Goal: Information Seeking & Learning: Check status

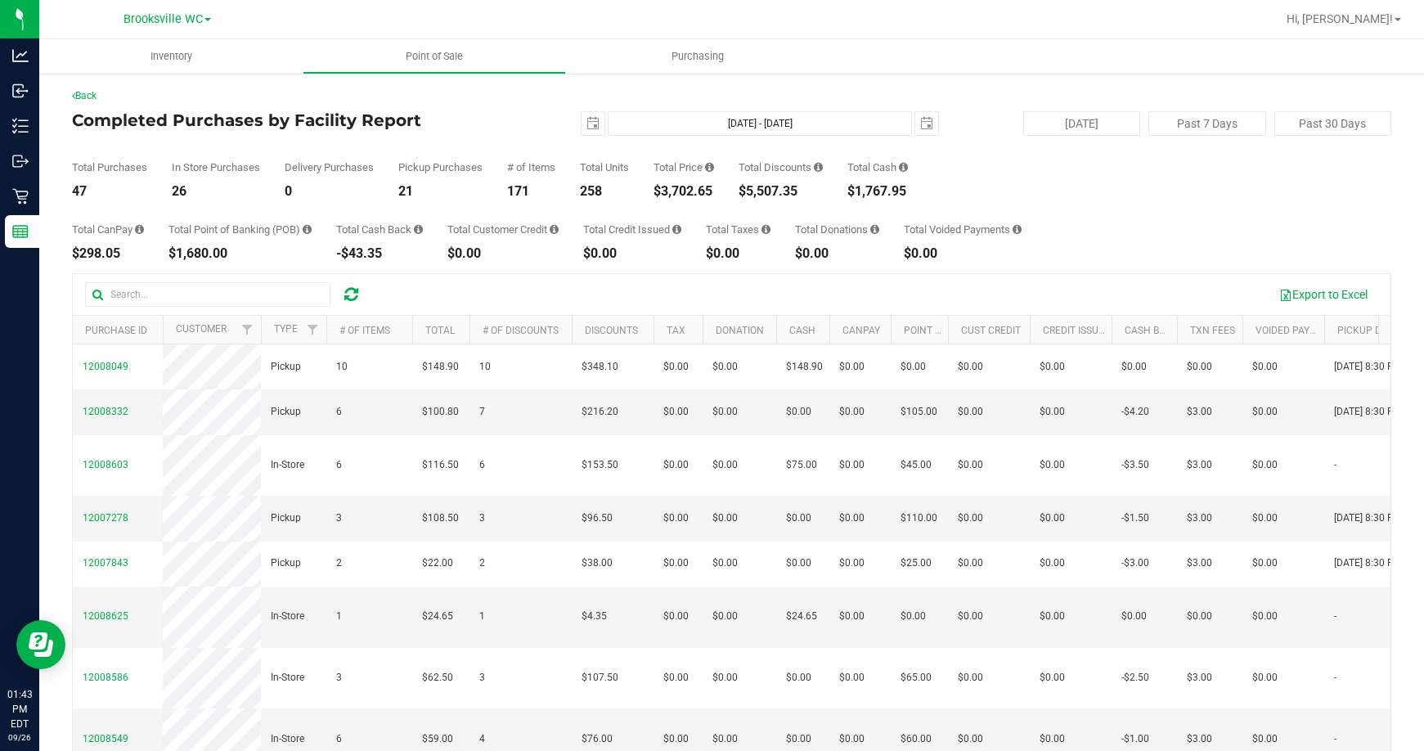
click at [515, 118] on div "2025-09-26 Sep 26, 2025 - Sep 26, 2025 2025-09-26" at bounding box center [726, 123] width 452 height 25
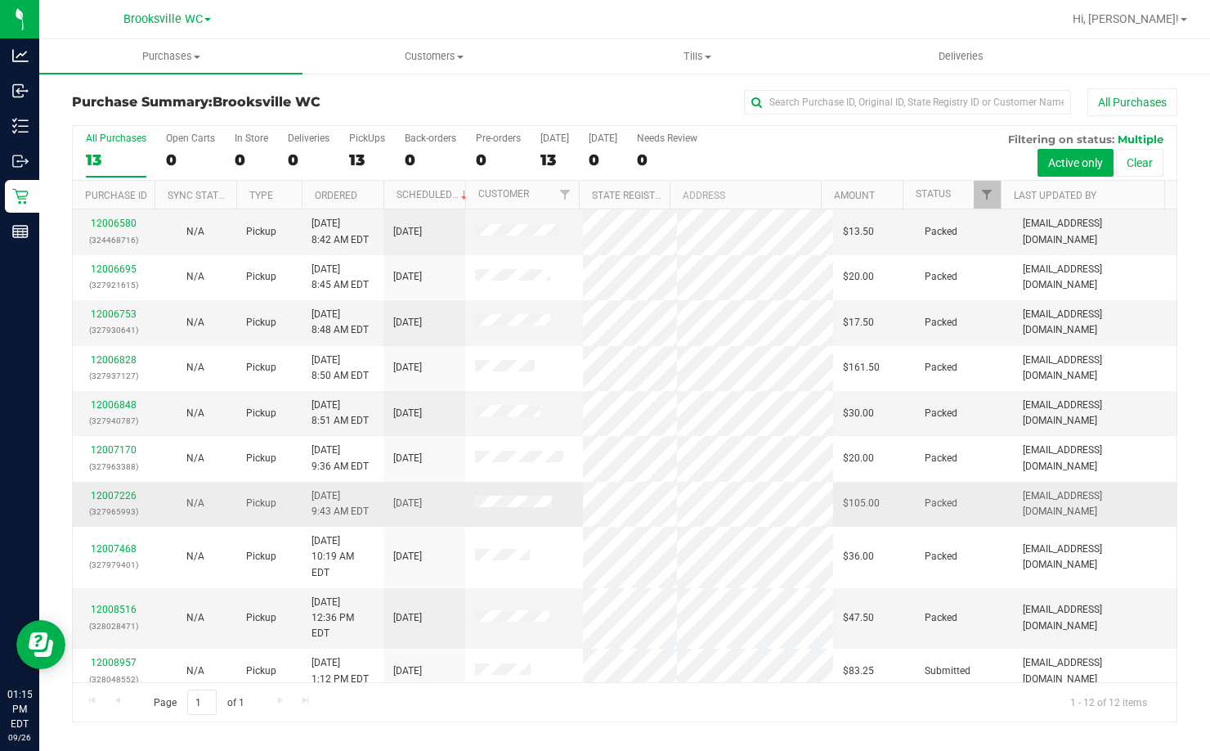
scroll to position [70, 0]
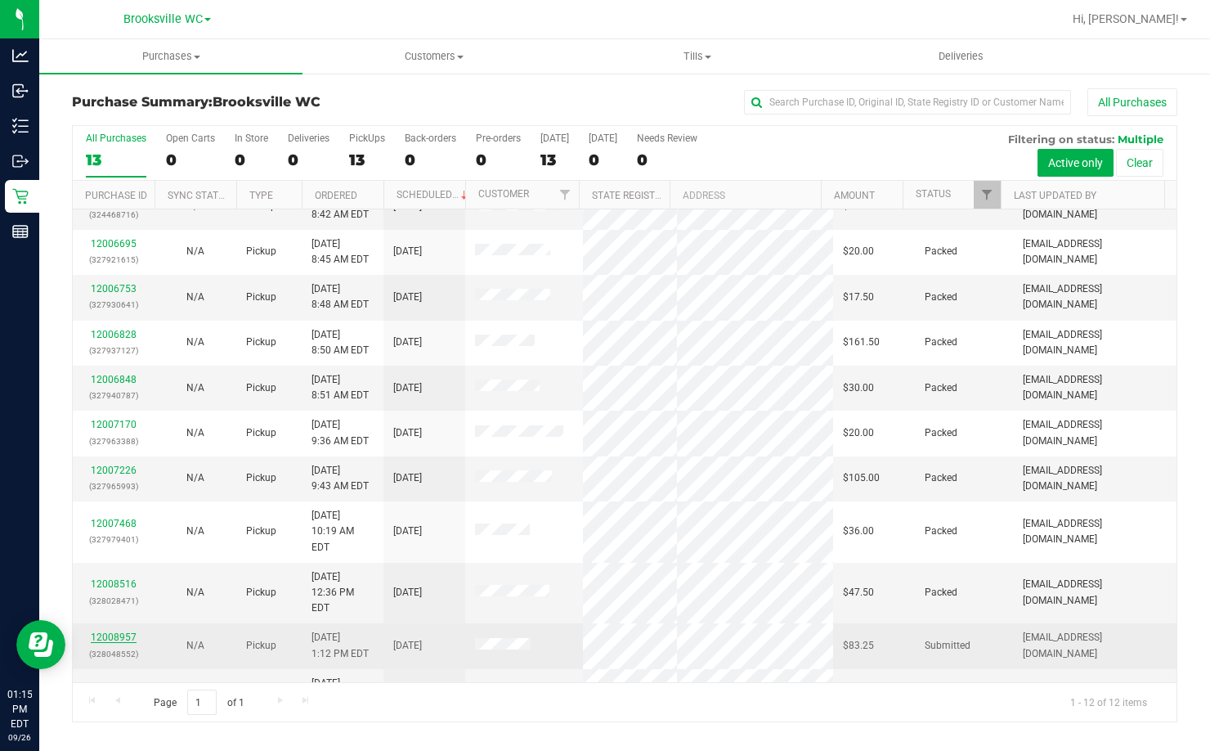
click at [113, 631] on link "12008957" at bounding box center [114, 636] width 46 height 11
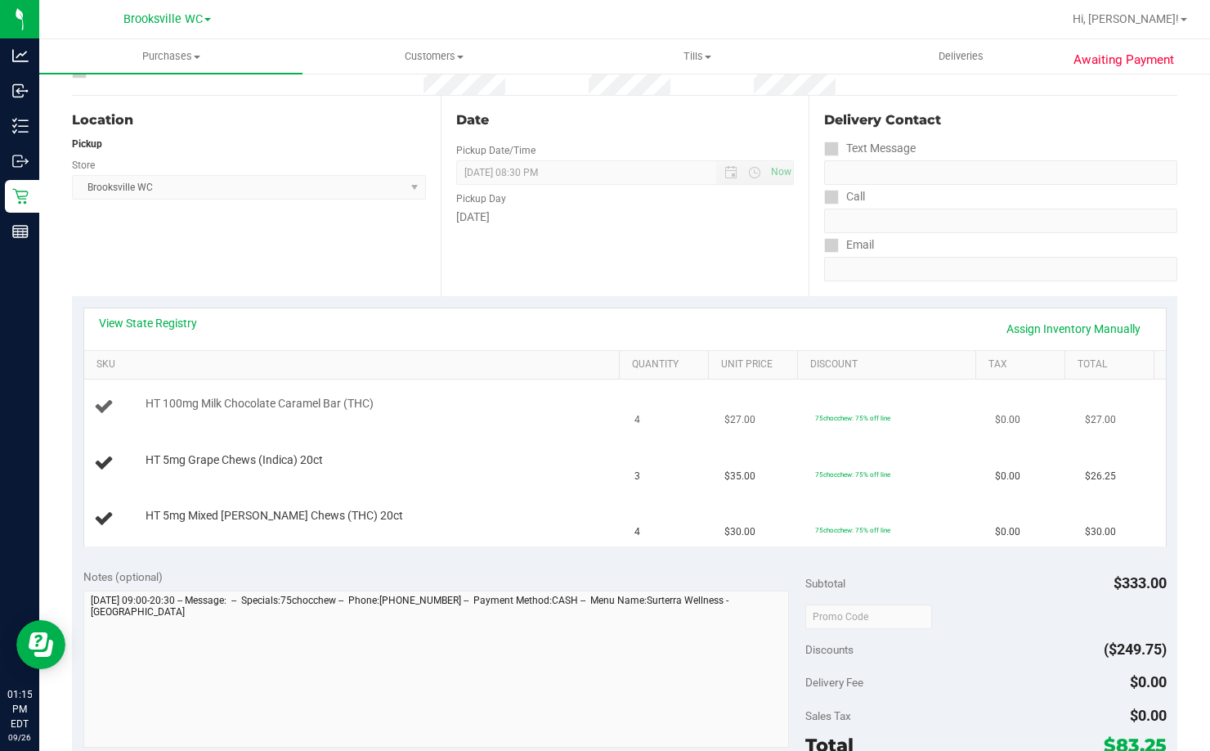
scroll to position [164, 0]
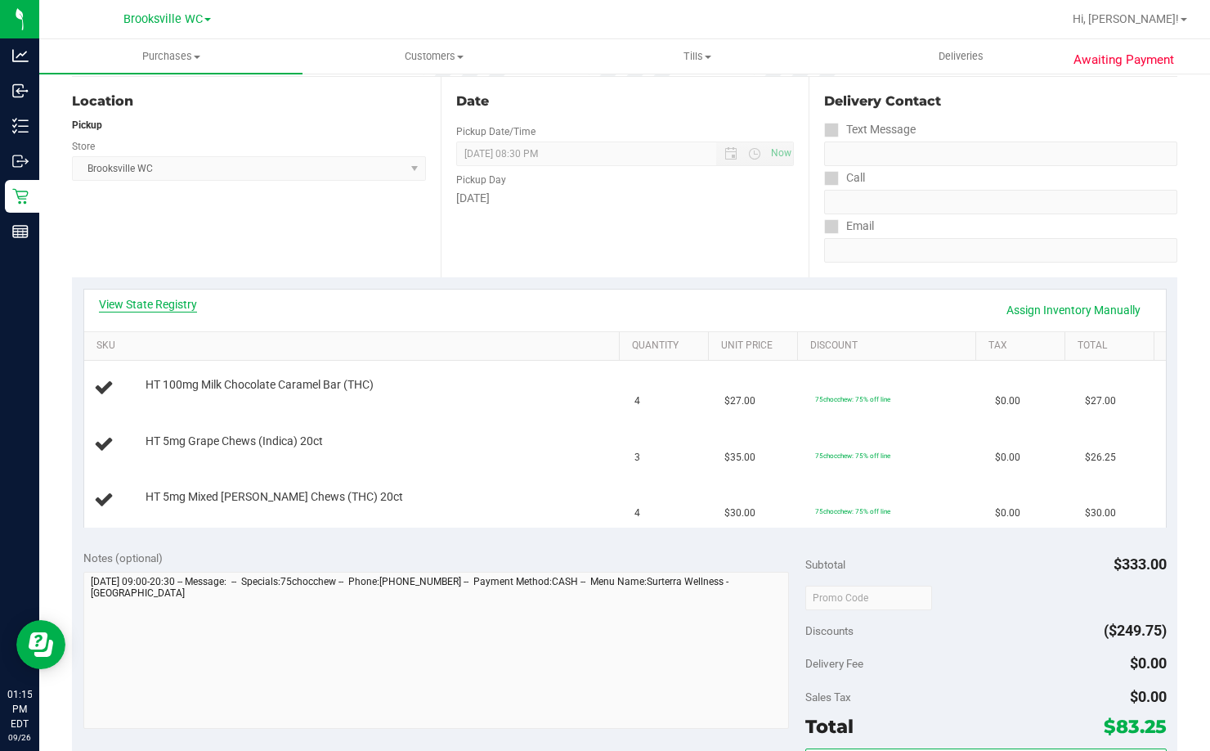
click at [174, 303] on link "View State Registry" at bounding box center [148, 304] width 98 height 16
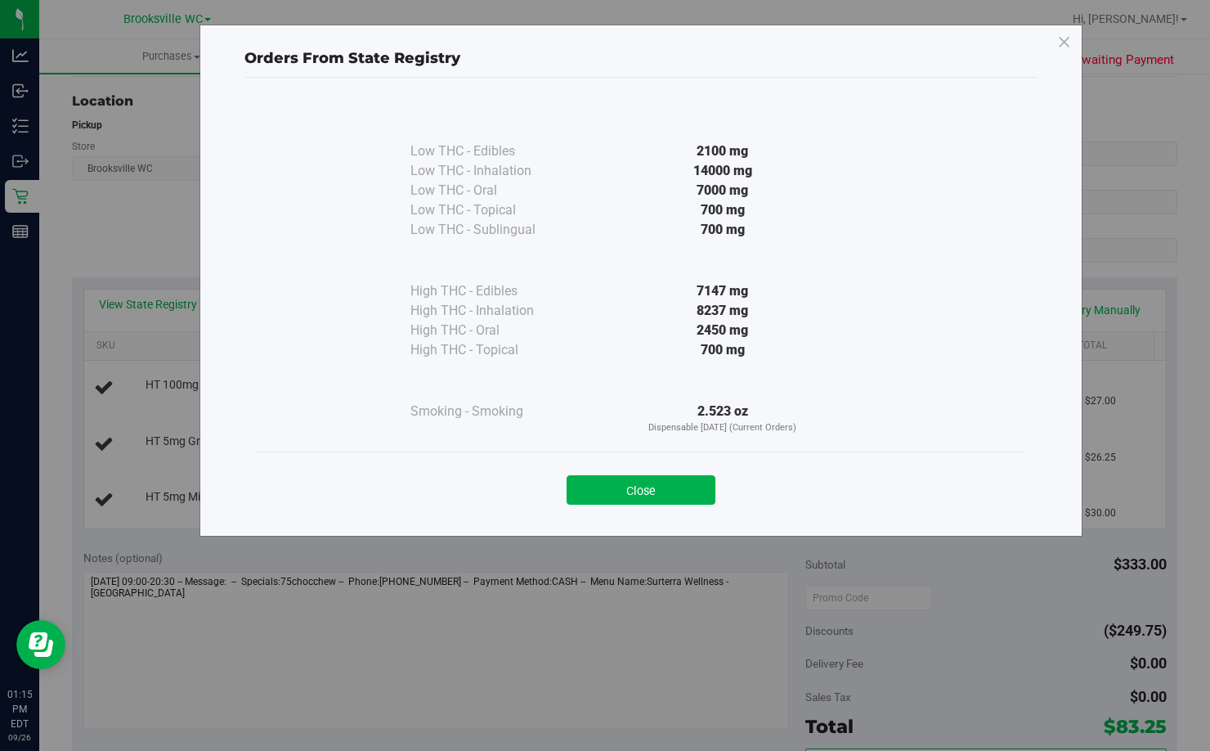
click at [691, 473] on div "Close" at bounding box center [641, 484] width 744 height 41
click at [678, 487] on button "Close" at bounding box center [641, 489] width 149 height 29
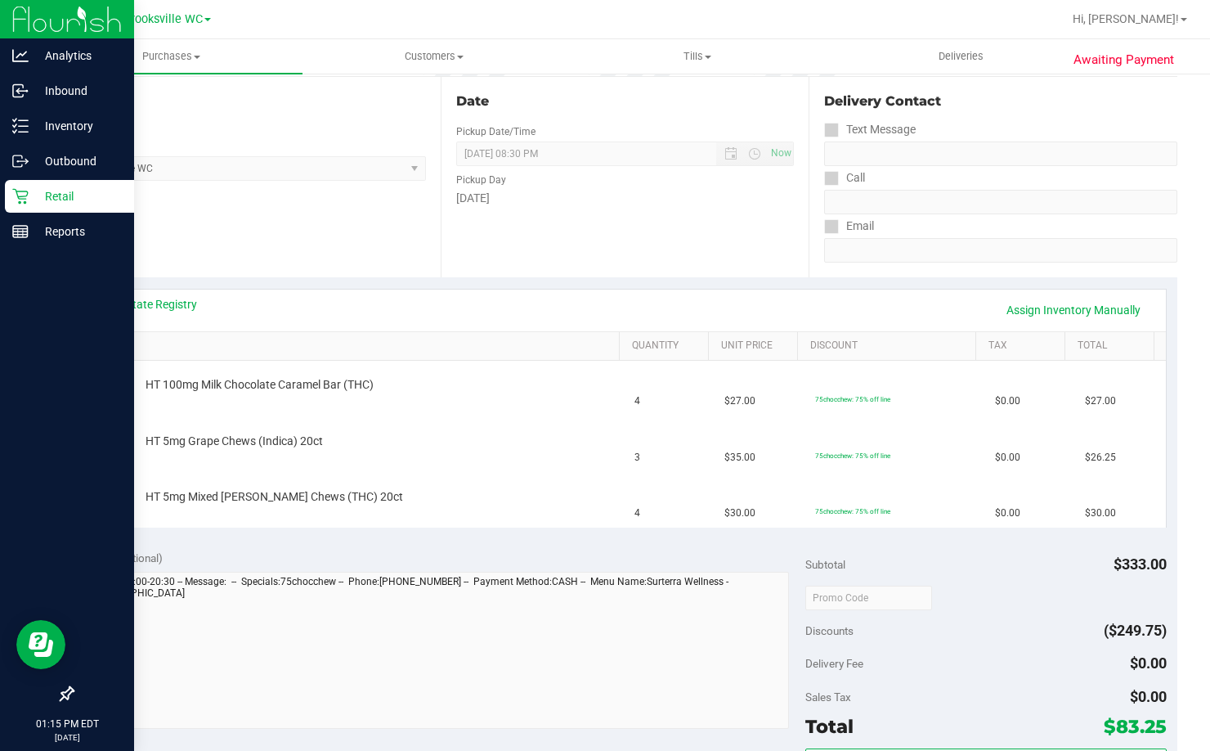
click at [52, 185] on div "Retail" at bounding box center [69, 196] width 129 height 33
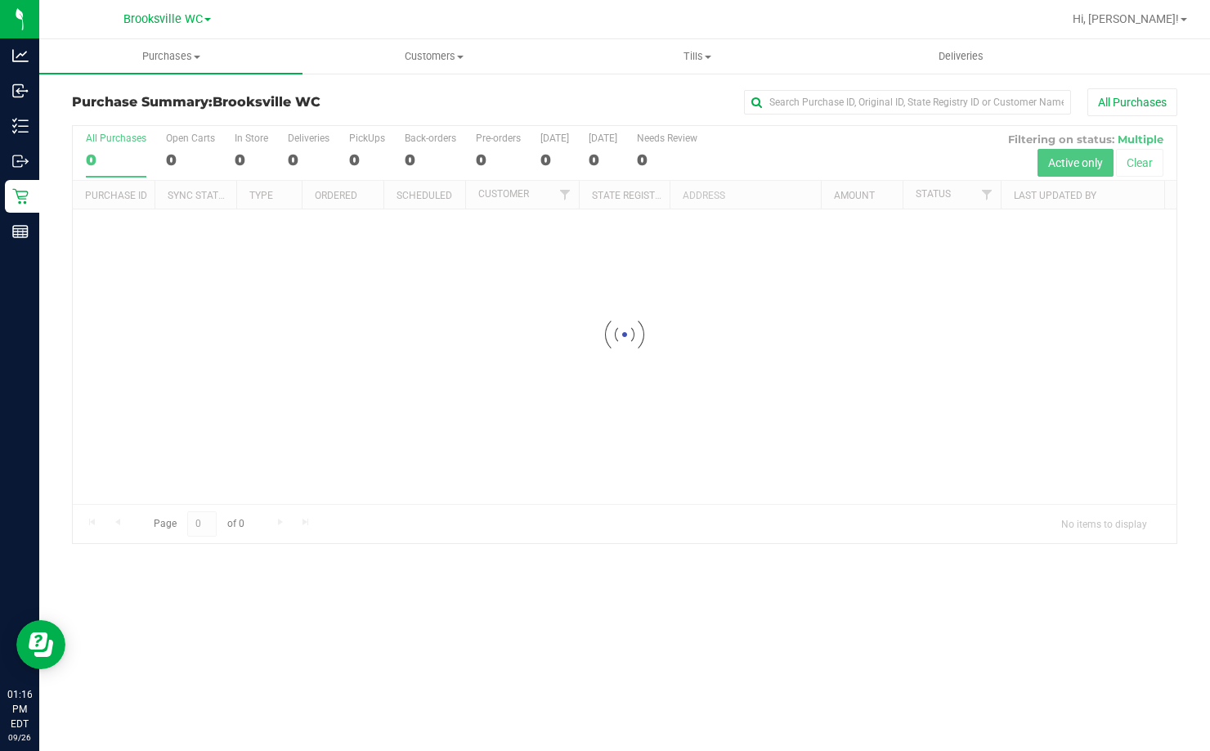
drag, startPoint x: 504, startPoint y: 110, endPoint x: 641, endPoint y: 119, distance: 137.7
click at [505, 119] on div "Purchase Summary: Brooksville WC All Purchases" at bounding box center [624, 106] width 1105 height 36
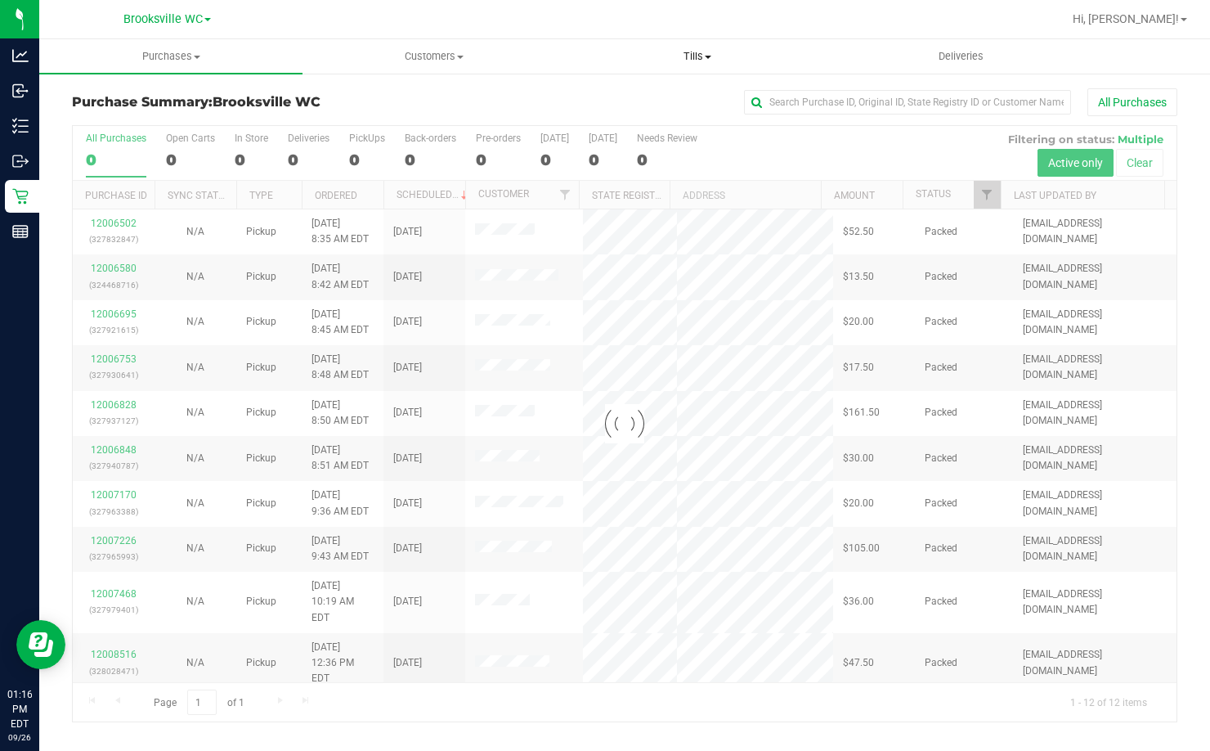
click at [699, 57] on span "Tills" at bounding box center [698, 56] width 262 height 15
click at [621, 98] on span "Manage tills" at bounding box center [621, 99] width 110 height 14
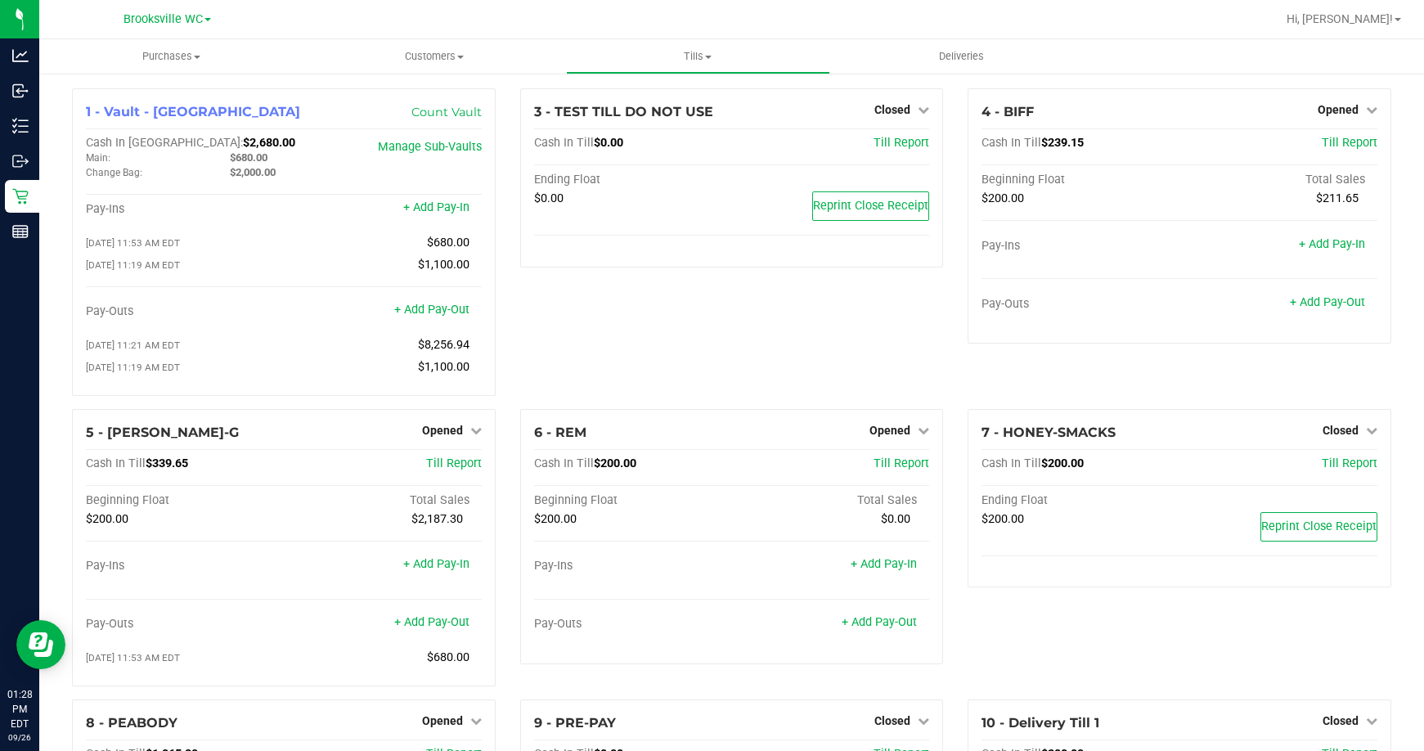
click at [639, 339] on div "3 - TEST TILL DO NOT USE Closed Open Till Cash In Till $0.00 Till Report Ending…" at bounding box center [732, 248] width 448 height 321
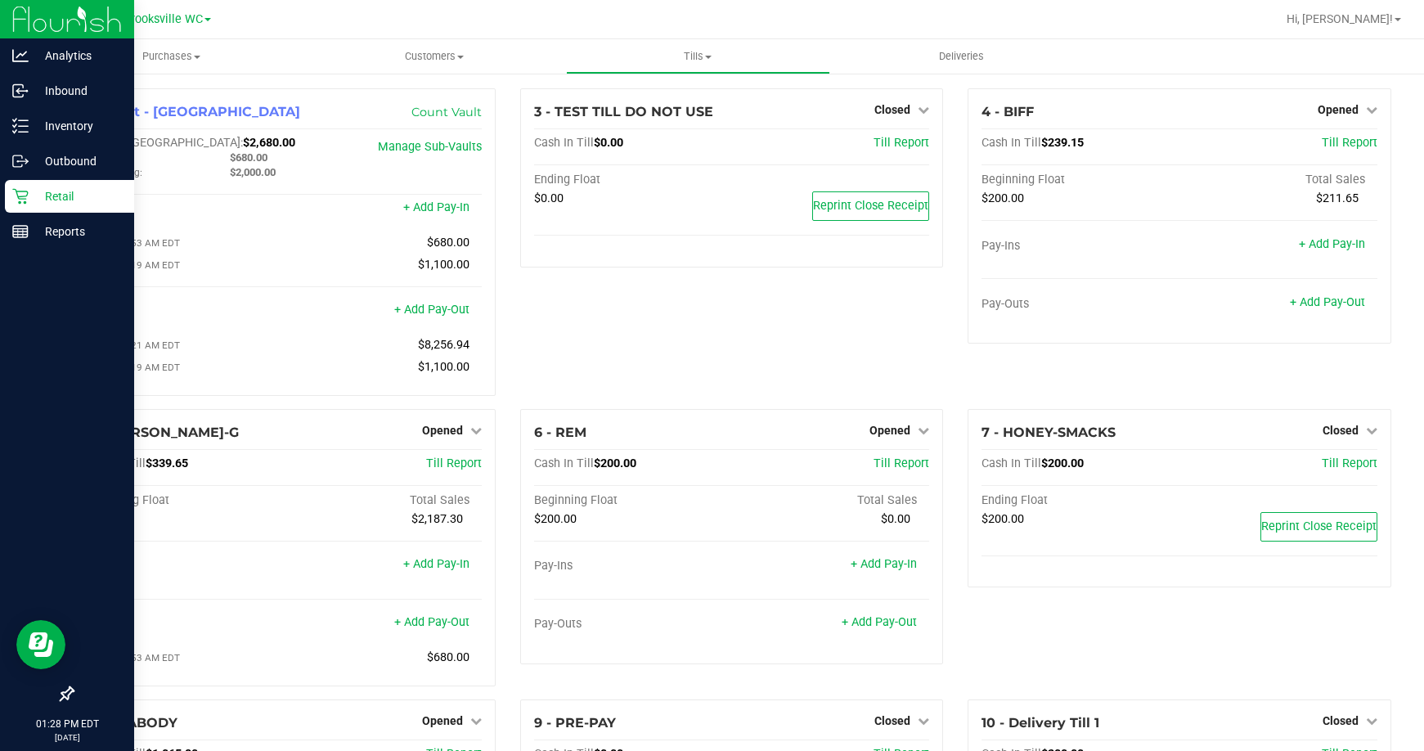
click at [43, 192] on p "Retail" at bounding box center [78, 196] width 98 height 20
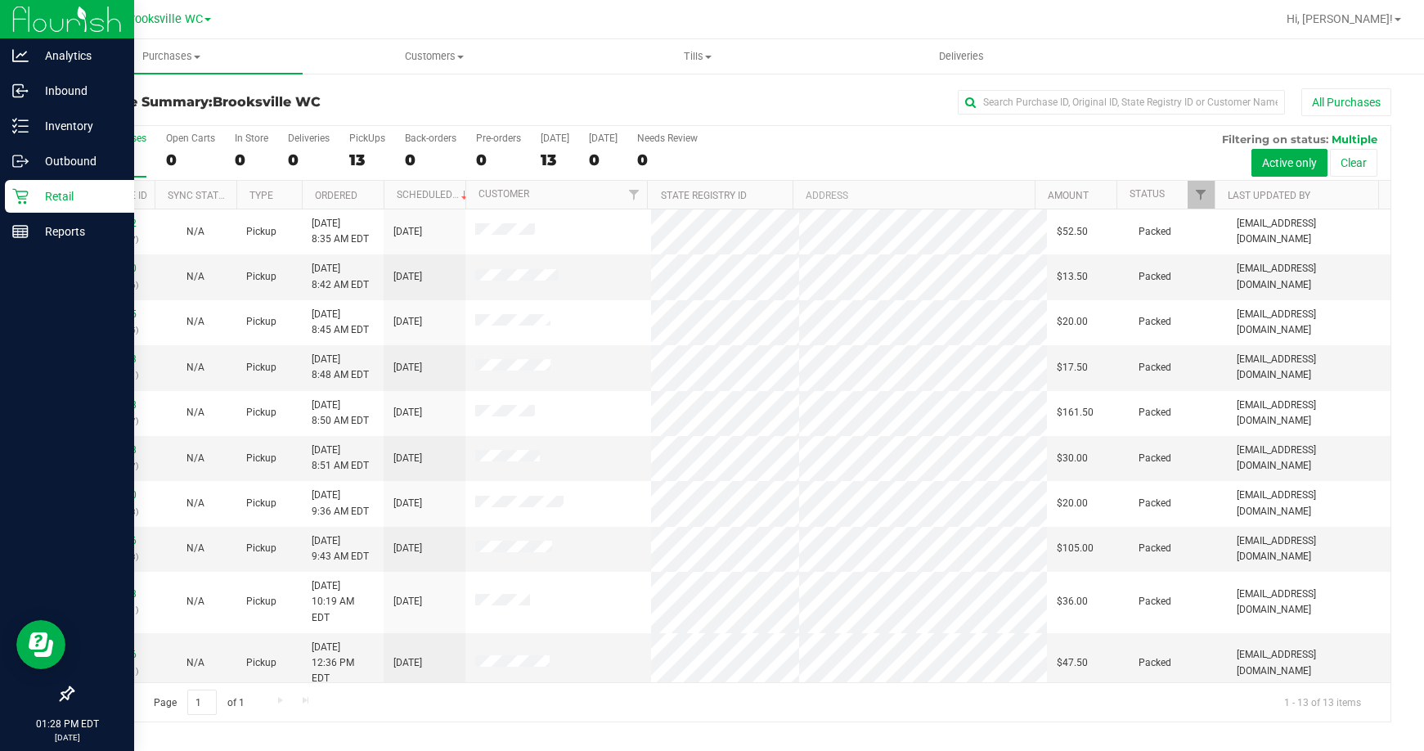
click at [1168, 195] on th "Status" at bounding box center [1165, 195] width 98 height 29
click at [1169, 195] on link "Status" at bounding box center [1156, 193] width 54 height 11
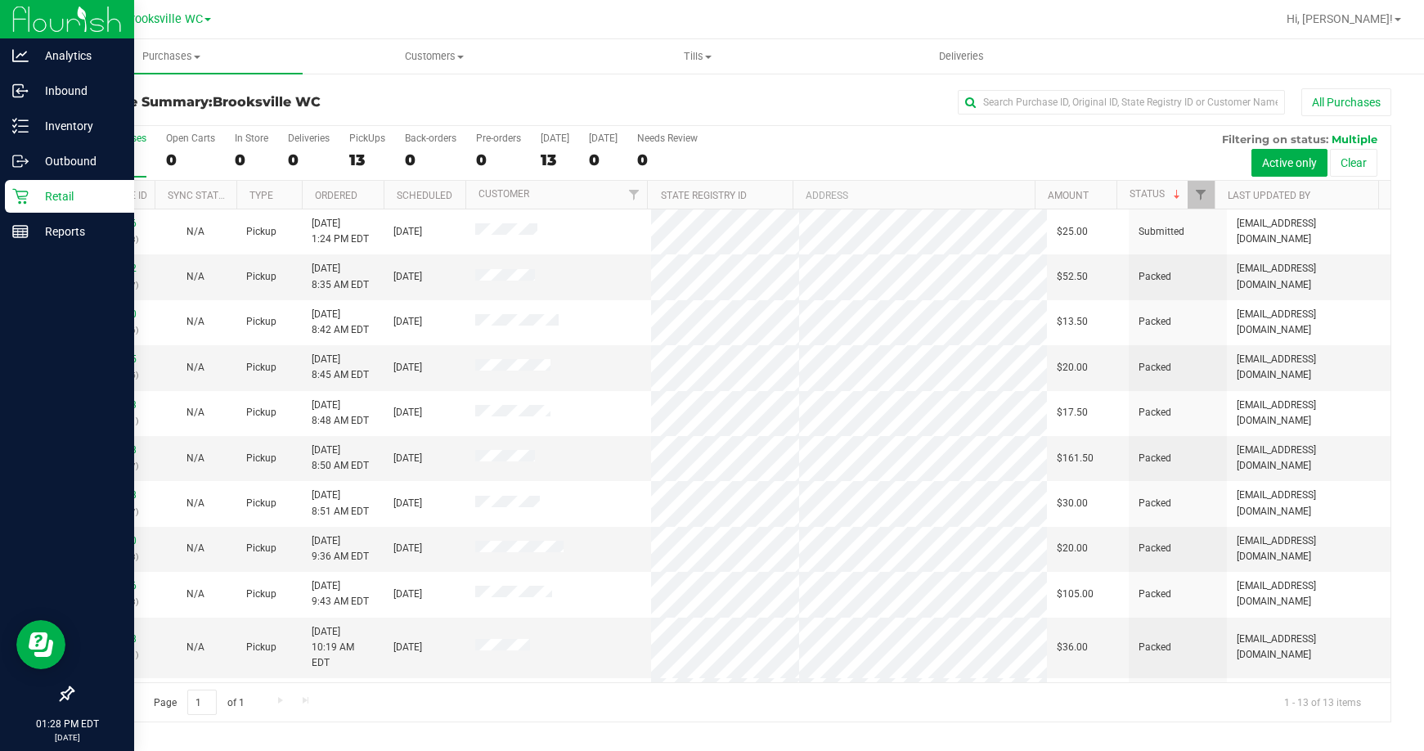
click at [392, 112] on div "Purchase Summary: Brooksville WC All Purchases" at bounding box center [731, 106] width 1319 height 36
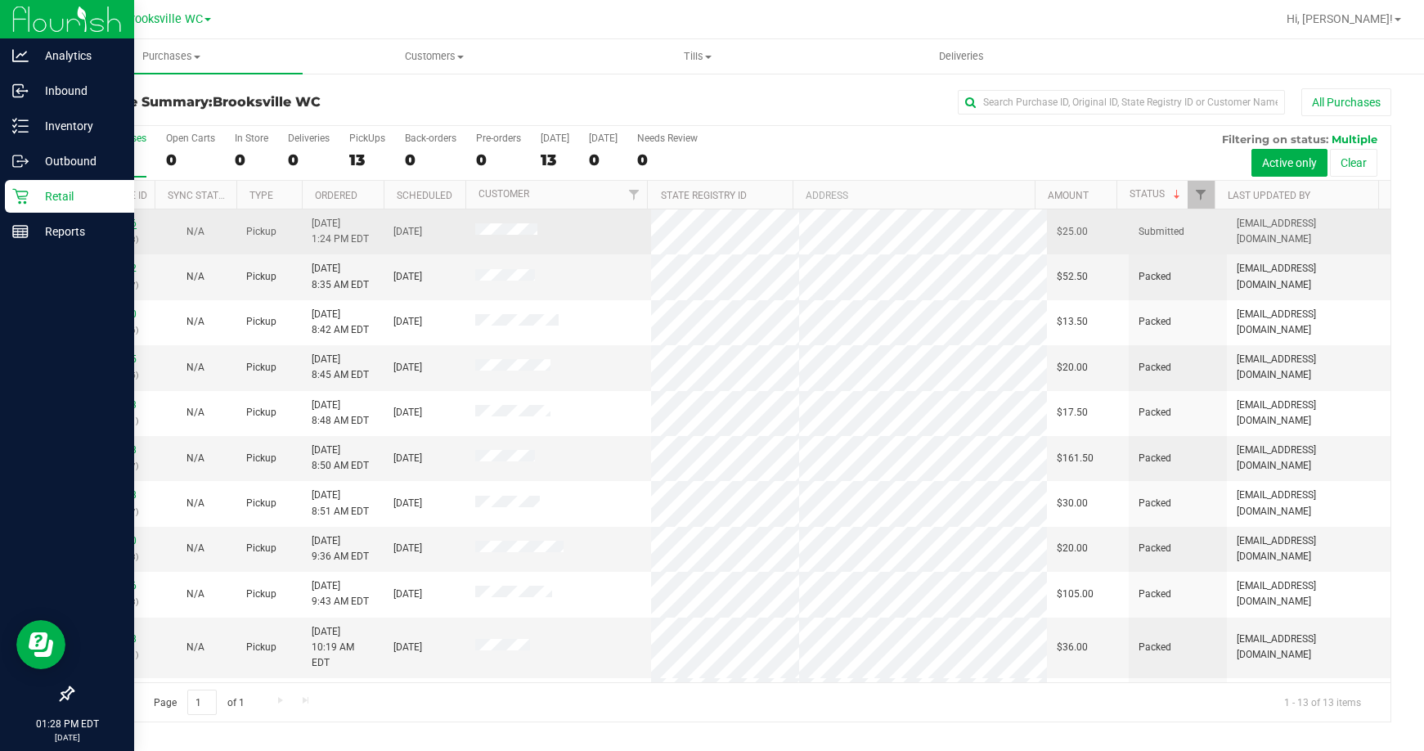
click at [107, 222] on link "12009066" at bounding box center [114, 222] width 46 height 11
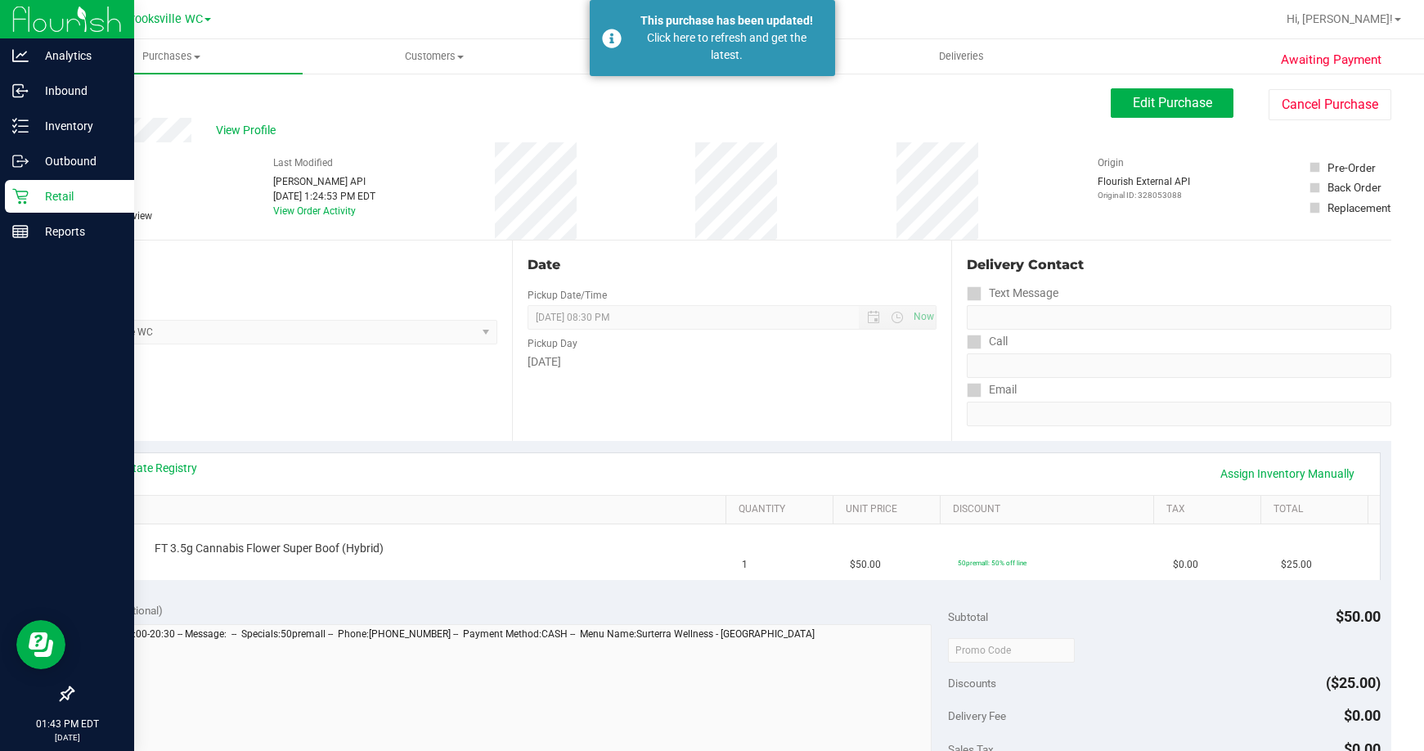
click at [291, 299] on div "Store" at bounding box center [284, 308] width 425 height 24
click at [32, 190] on p "Retail" at bounding box center [78, 196] width 98 height 20
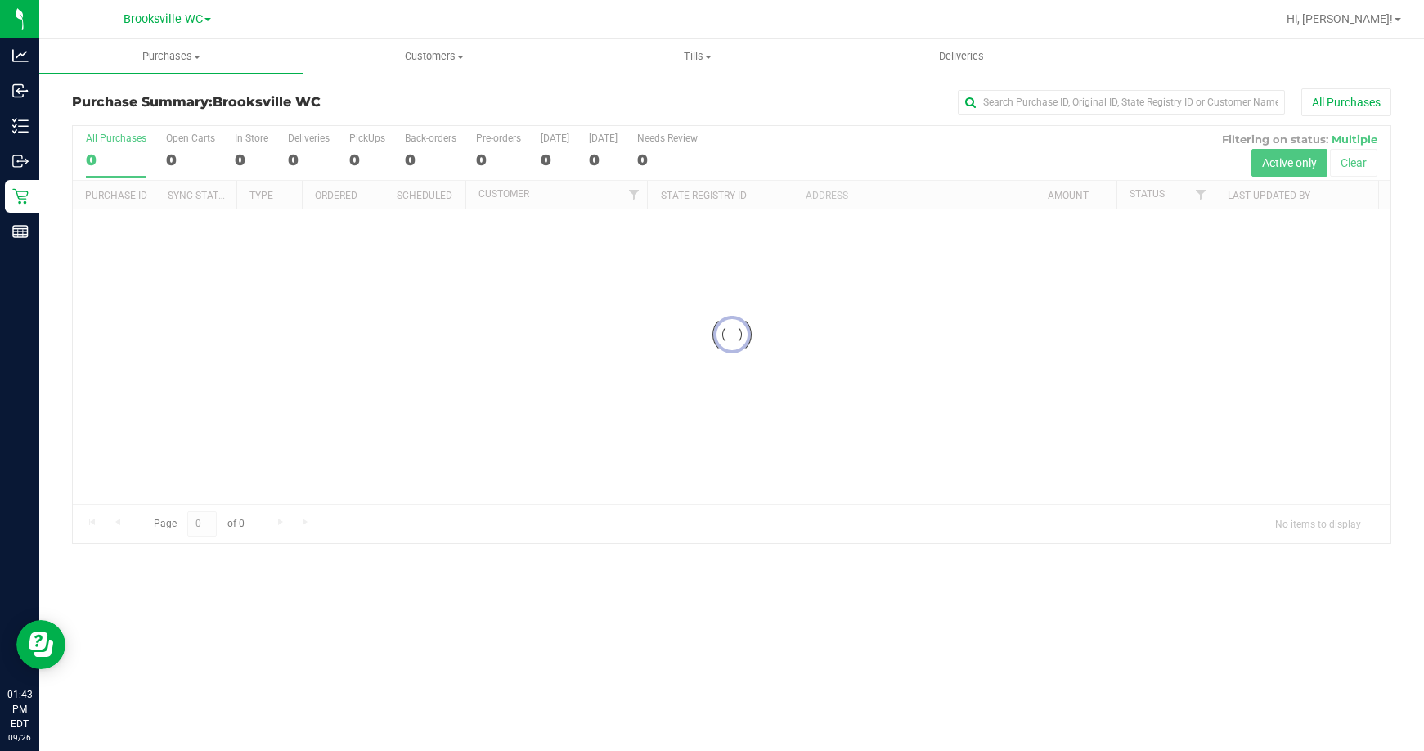
click at [706, 116] on div "Purchase Summary: Brooksville WC All Purchases" at bounding box center [731, 106] width 1319 height 36
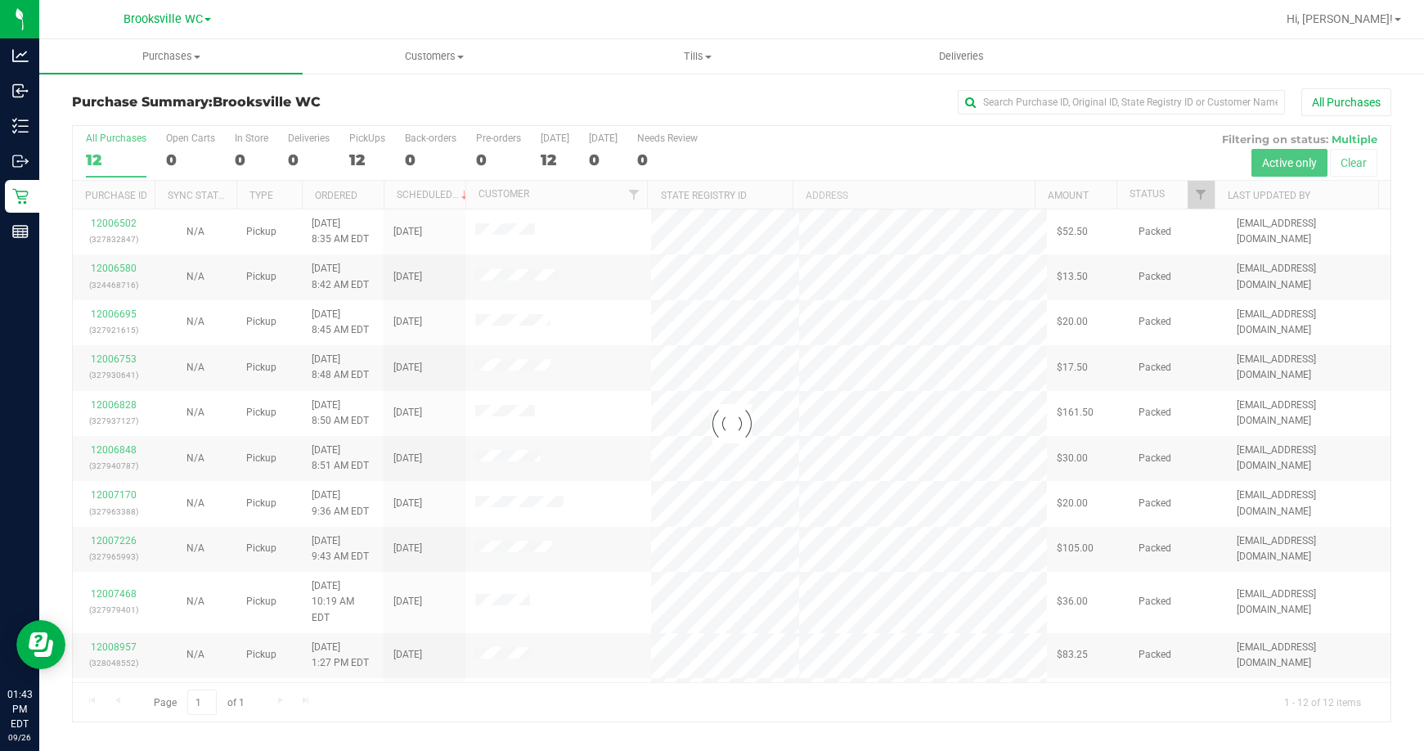
click at [808, 112] on div "All Purchases" at bounding box center [951, 102] width 879 height 28
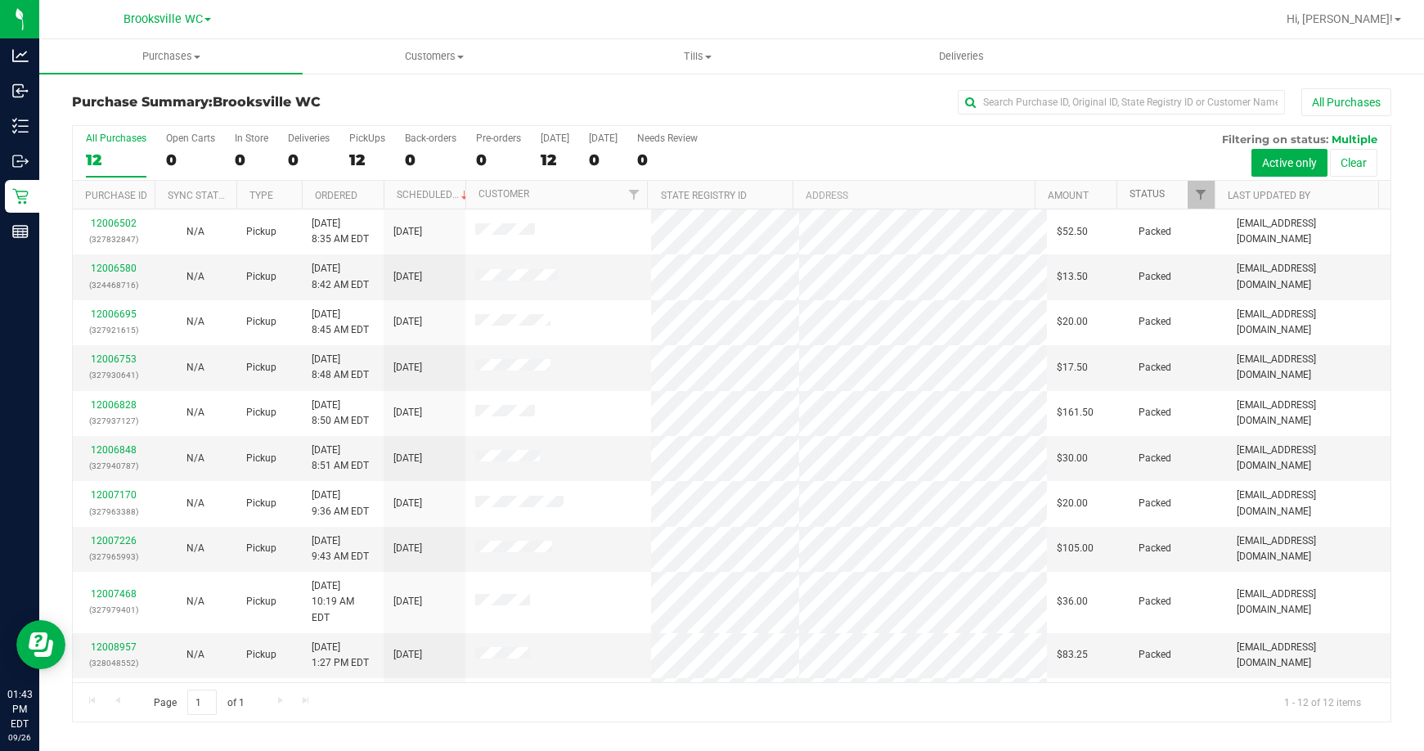
click at [1163, 198] on link "Status" at bounding box center [1146, 193] width 35 height 11
click at [1172, 193] on span at bounding box center [1176, 194] width 13 height 13
click at [459, 101] on h3 "Purchase Summary: Brooksville WC" at bounding box center [292, 102] width 440 height 15
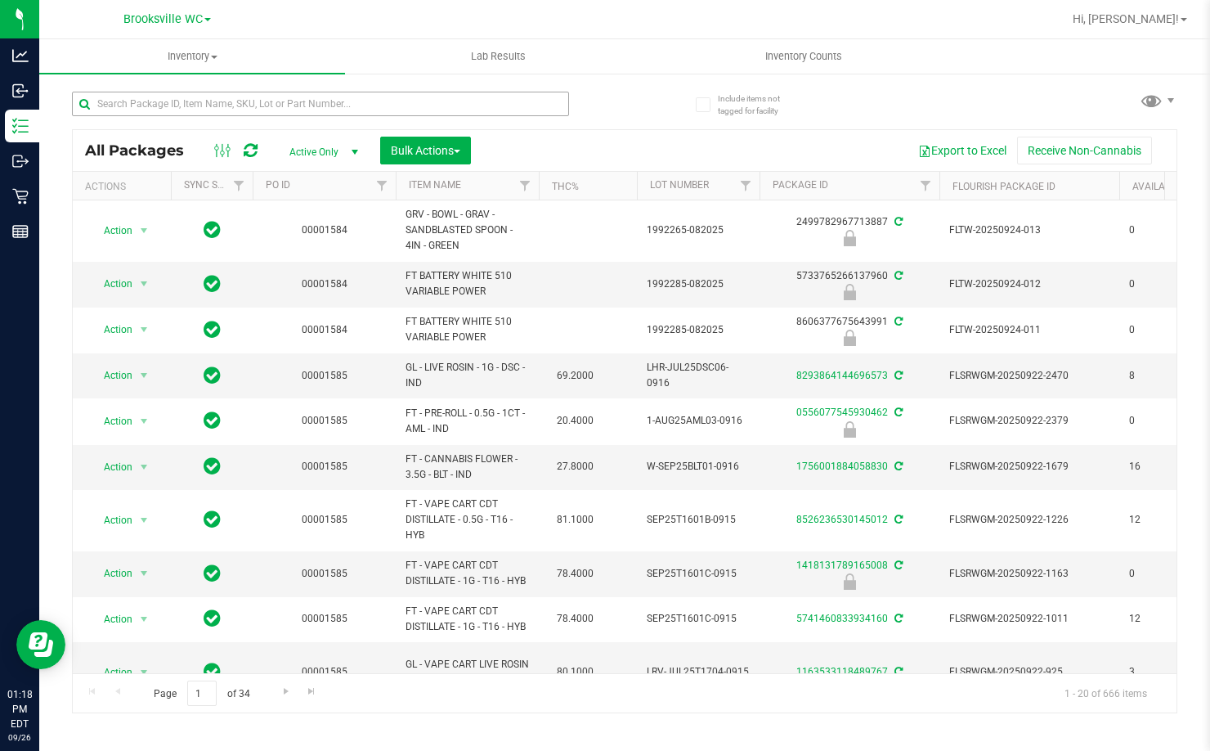
click at [262, 100] on input "text" at bounding box center [320, 104] width 497 height 25
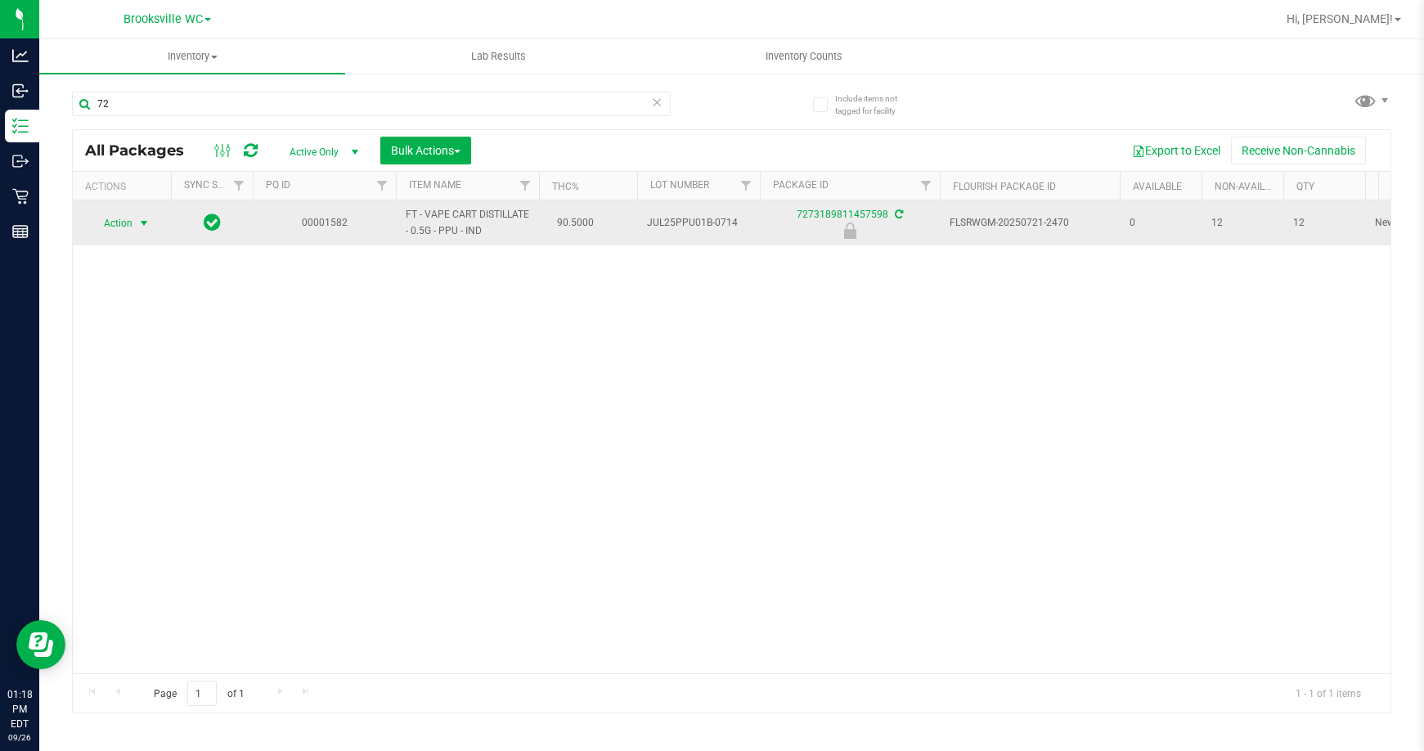
type input "7"
type input "hash"
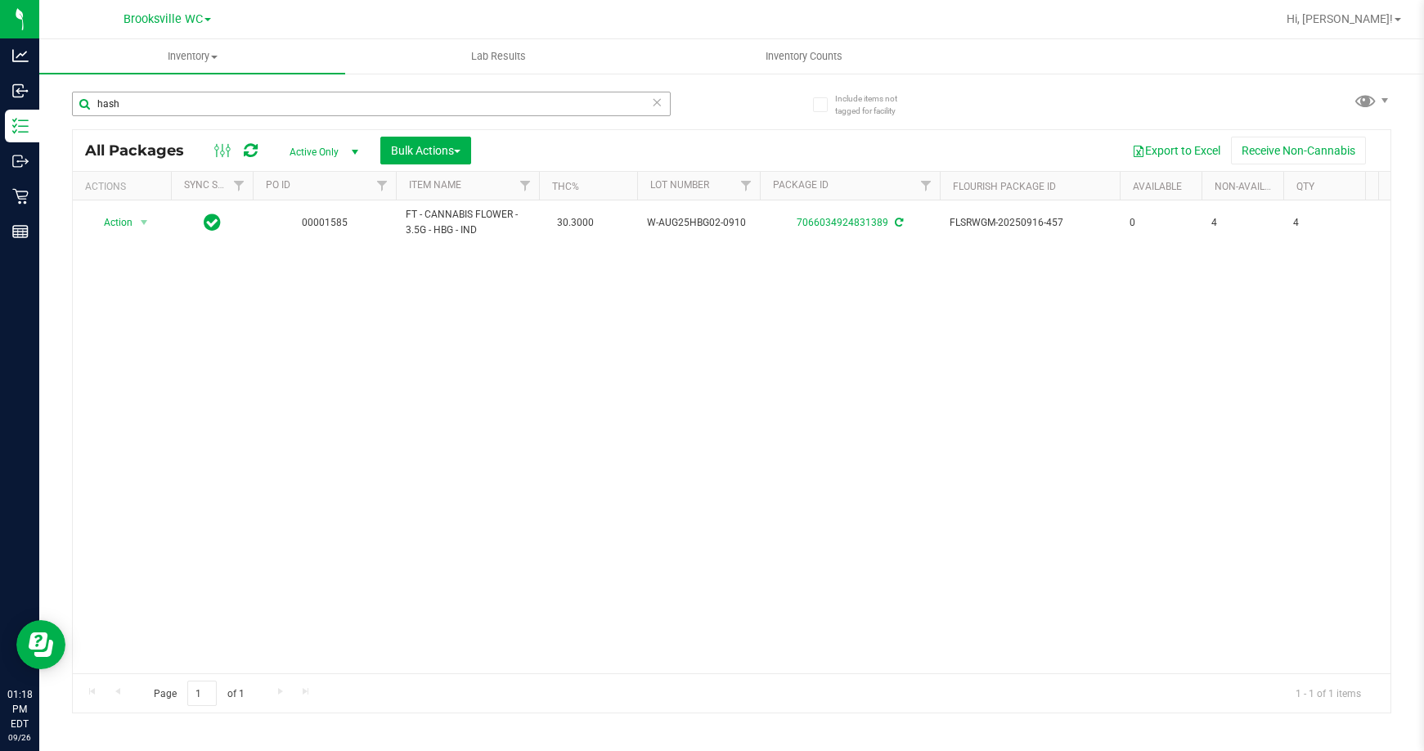
click at [245, 101] on input "hash" at bounding box center [371, 104] width 599 height 25
click at [213, 101] on input "5725185549268123" at bounding box center [371, 104] width 599 height 25
type input "watermelon"
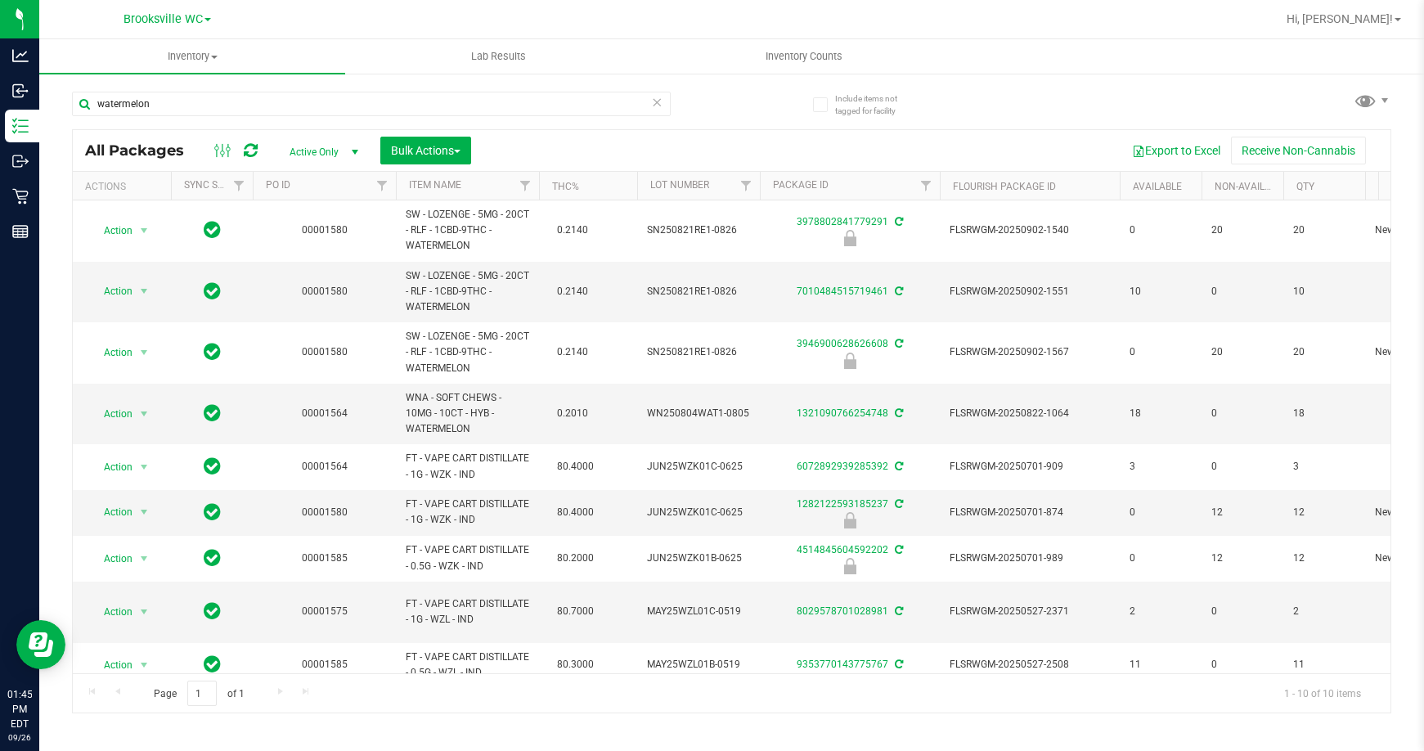
click at [403, 123] on div "watermelon" at bounding box center [371, 111] width 599 height 38
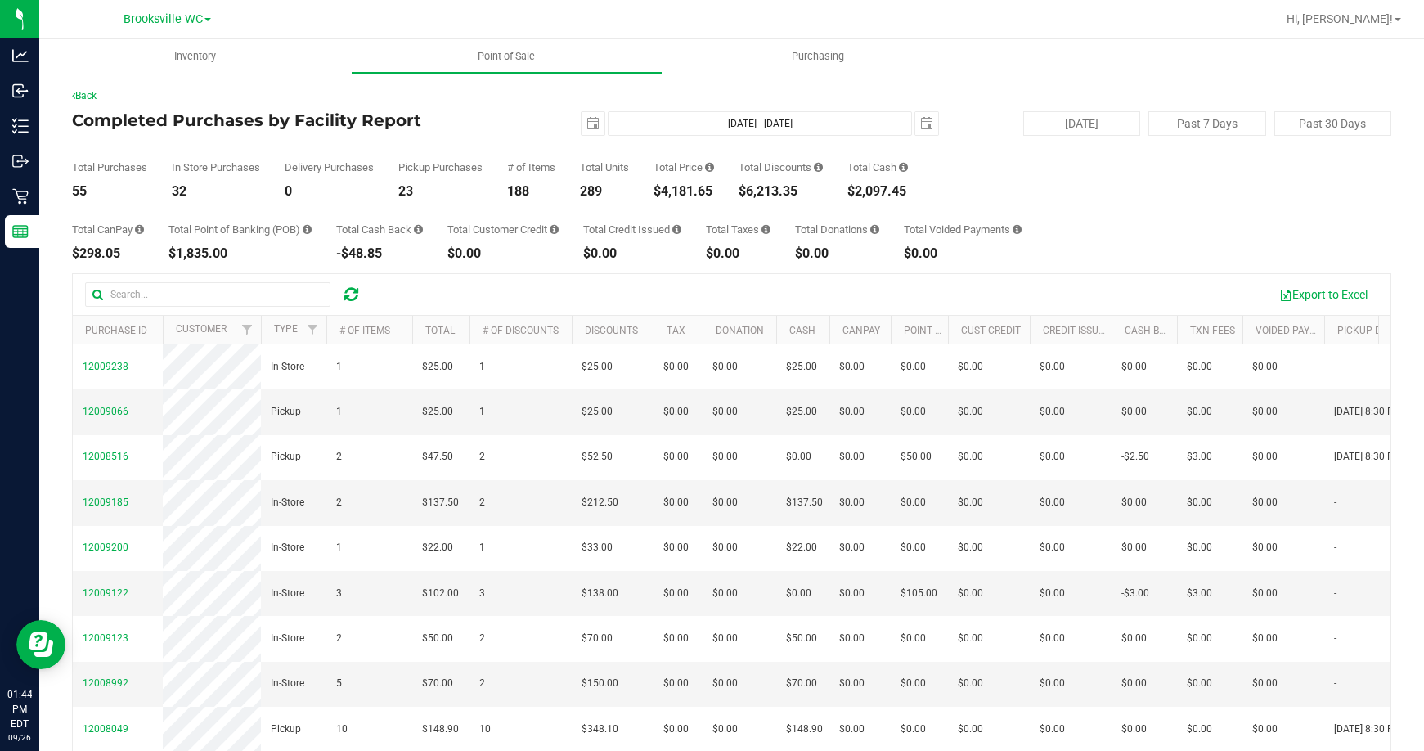
click at [423, 112] on h4 "Completed Purchases by Facility Report" at bounding box center [292, 120] width 440 height 18
